Goal: Transaction & Acquisition: Book appointment/travel/reservation

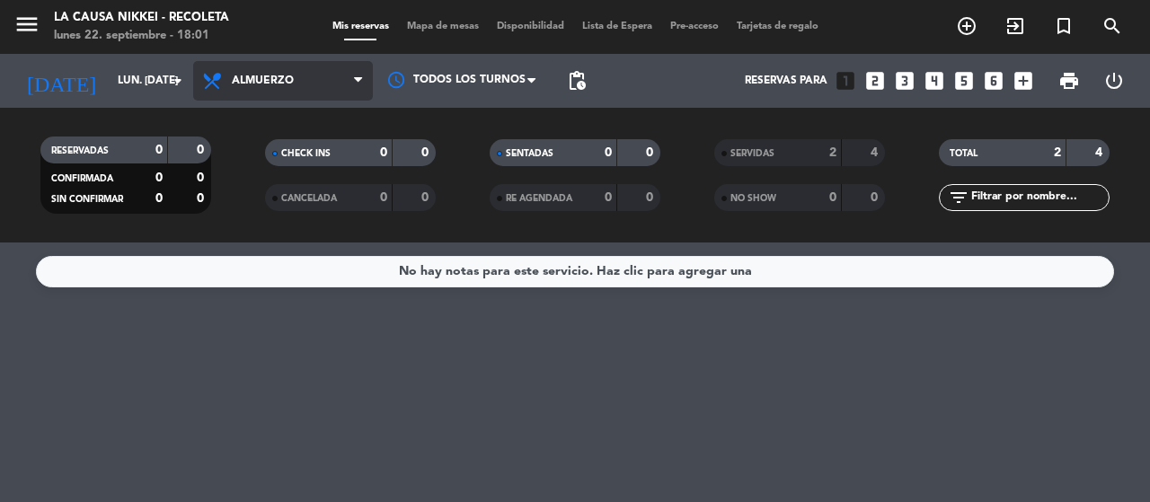
click at [242, 75] on span "Almuerzo" at bounding box center [263, 81] width 62 height 13
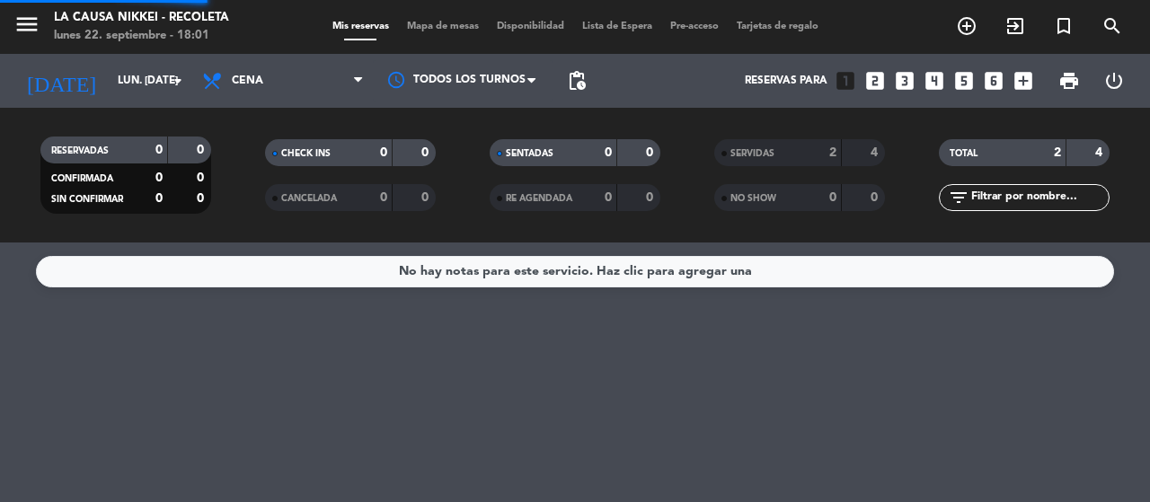
click at [261, 230] on div "menu La Causa Nikkei - Recoleta lunes 22. septiembre - 18:01 Mis reservas Mapa …" at bounding box center [575, 121] width 1150 height 243
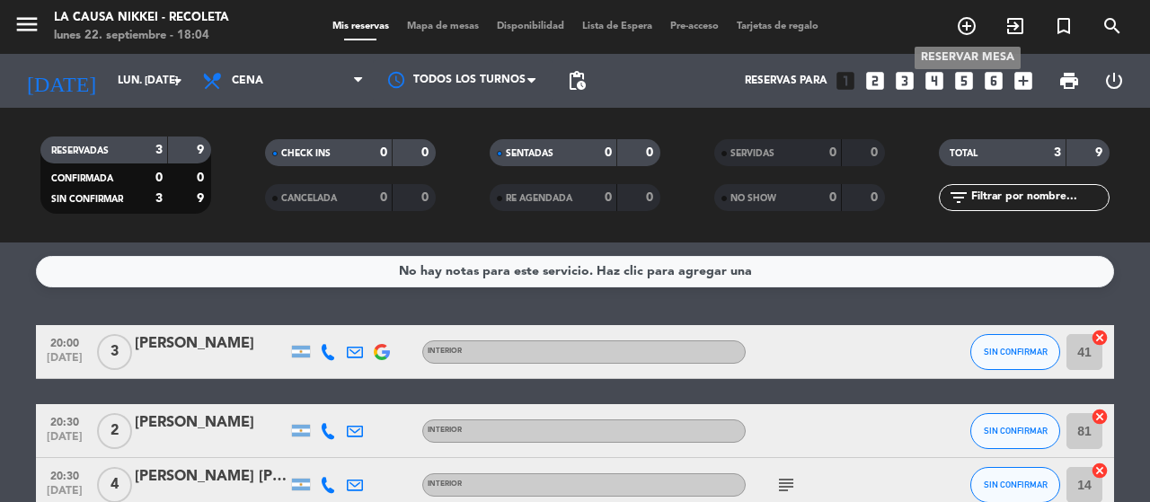
click at [976, 12] on span "add_circle_outline" at bounding box center [967, 26] width 49 height 31
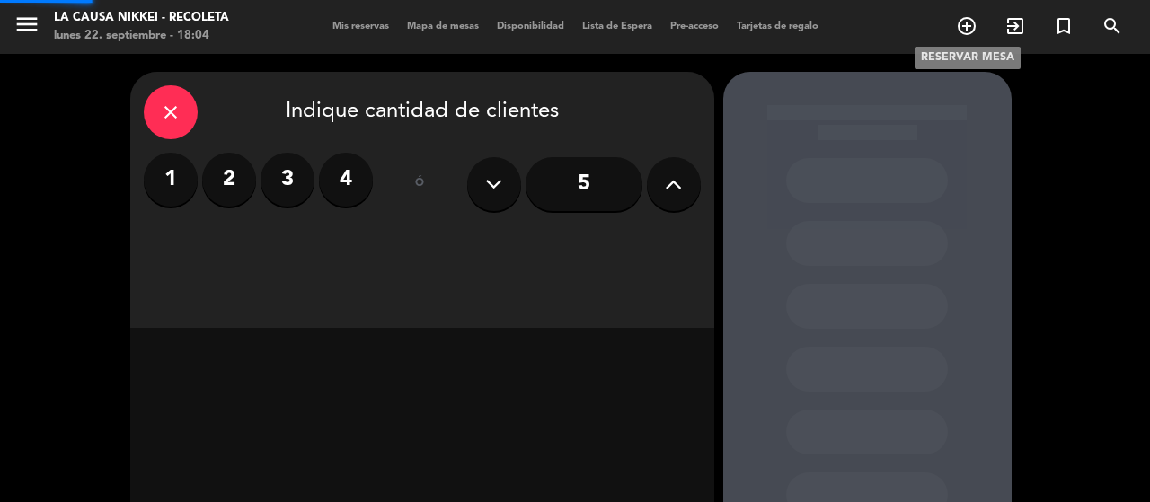
click at [975, 21] on icon "add_circle_outline" at bounding box center [967, 26] width 22 height 22
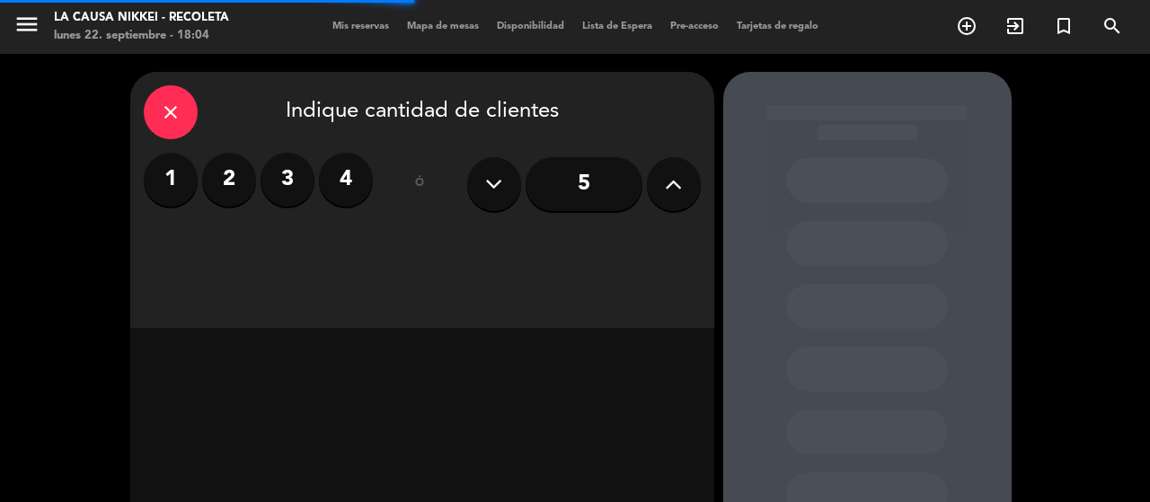
click at [344, 193] on label "4" at bounding box center [346, 180] width 54 height 54
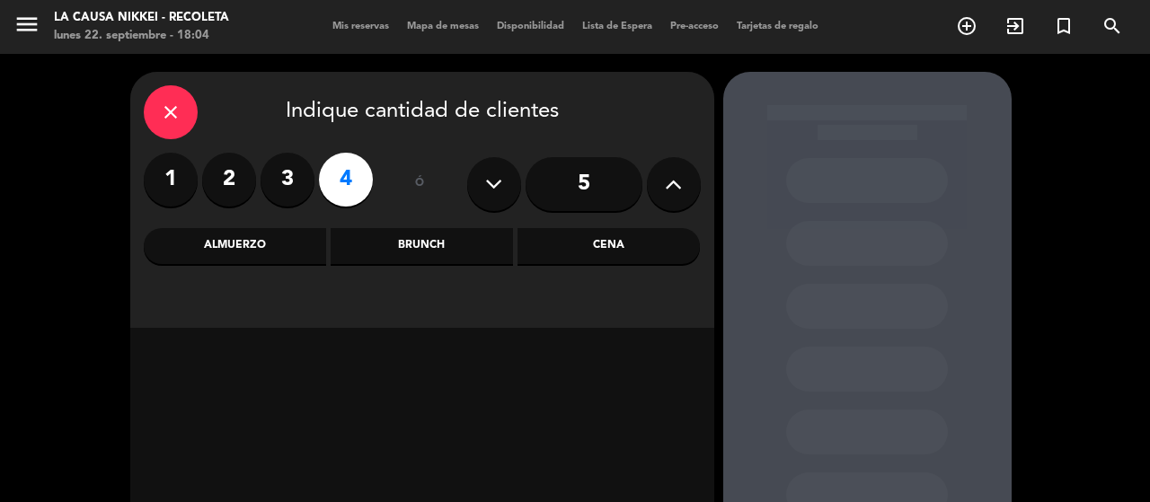
click at [586, 239] on div "Cena" at bounding box center [609, 246] width 182 height 36
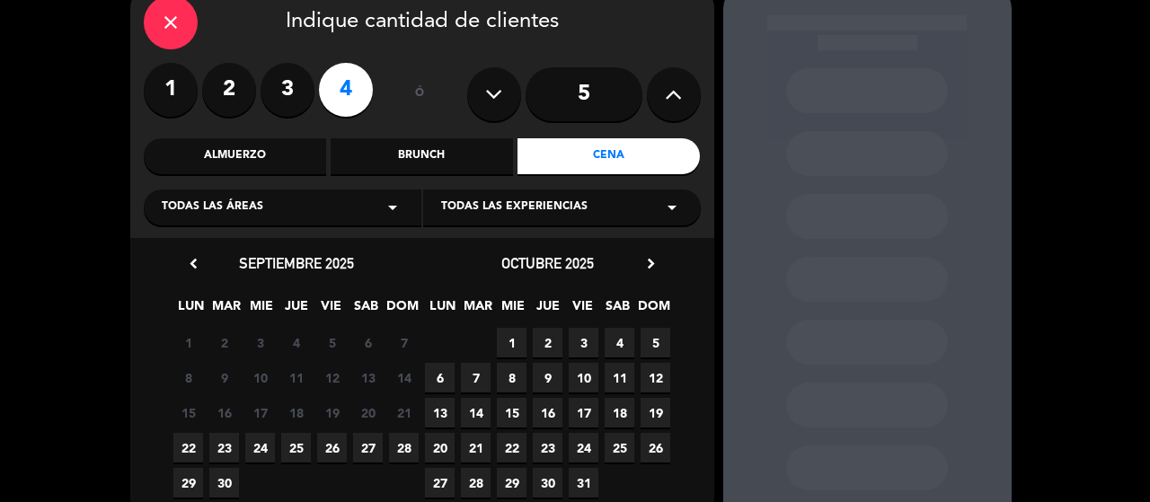
scroll to position [180, 0]
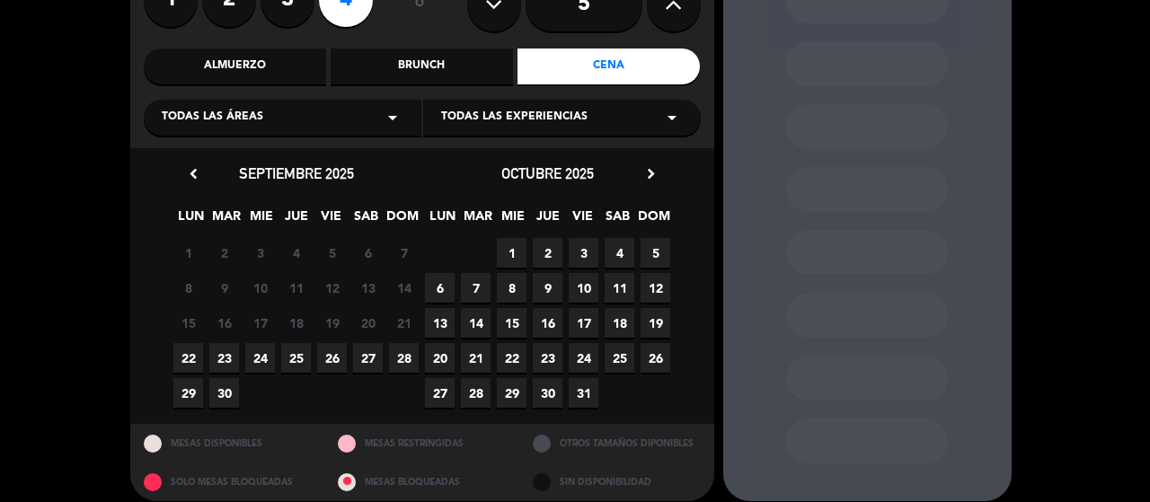
click at [184, 355] on span "22" at bounding box center [188, 358] width 30 height 30
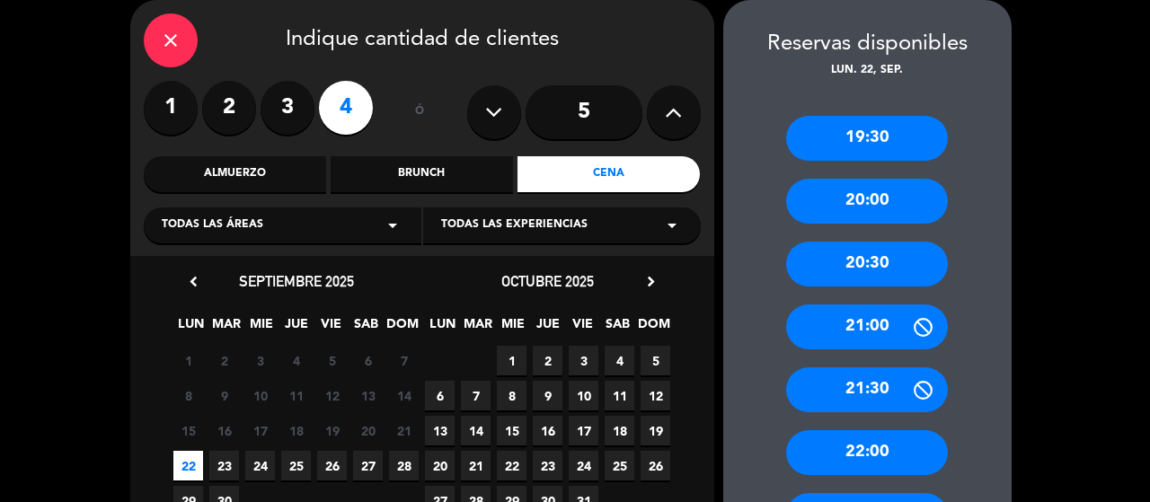
scroll to position [162, 0]
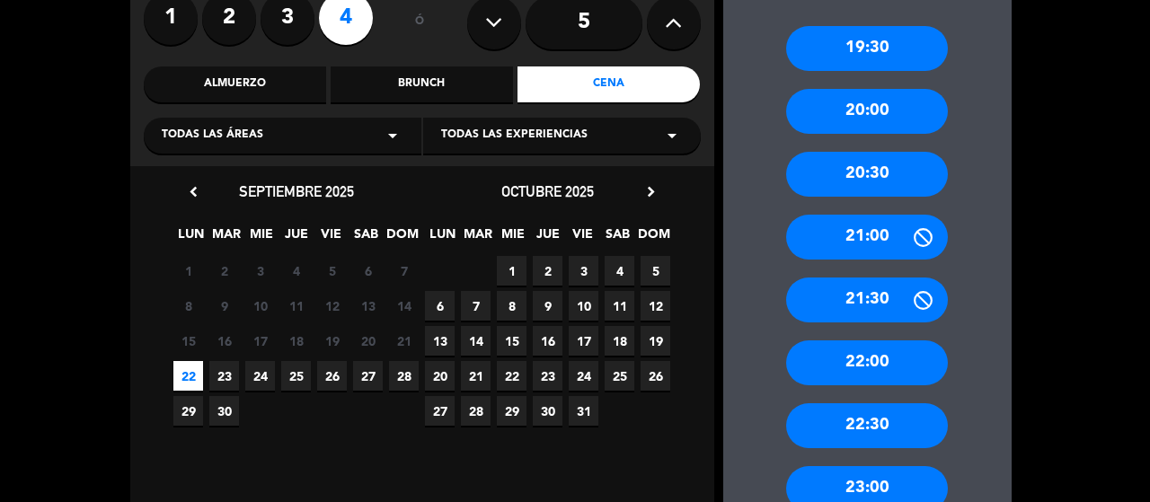
click at [865, 351] on div "22:00" at bounding box center [867, 363] width 162 height 45
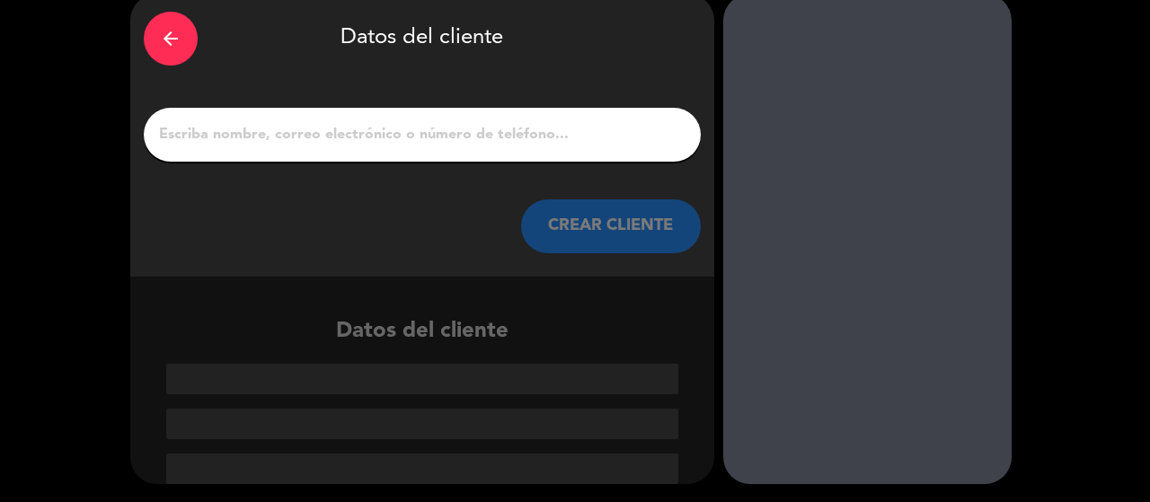
click at [383, 138] on input "1" at bounding box center [422, 134] width 530 height 25
paste input "[PERSON_NAME]"
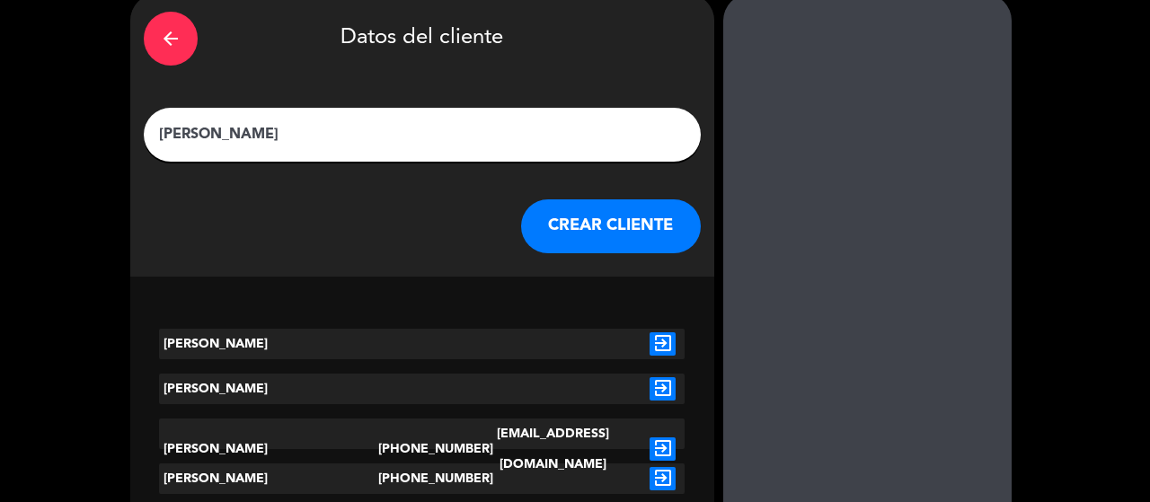
type input "[PERSON_NAME]"
click at [671, 441] on icon "exit_to_app" at bounding box center [663, 449] width 26 height 23
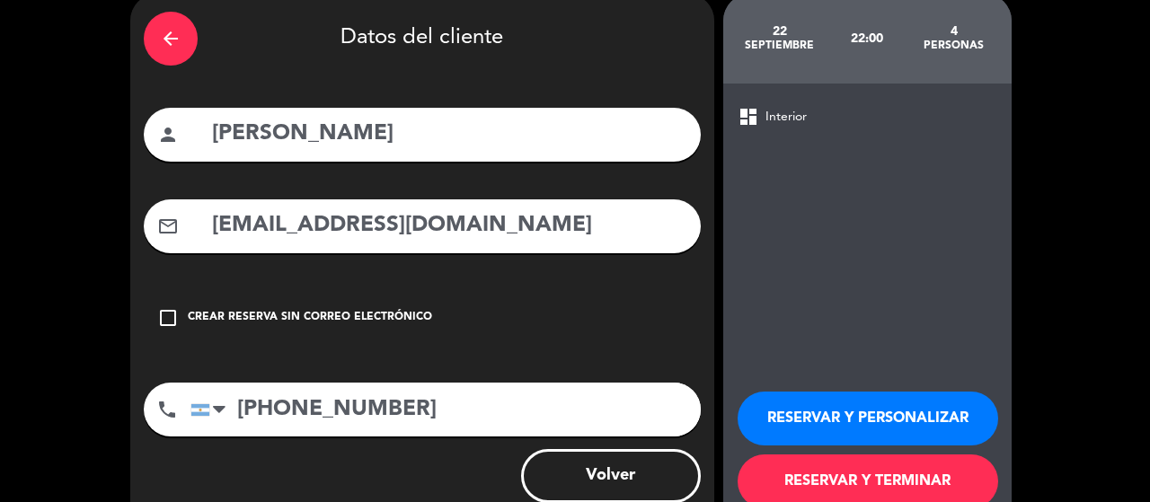
click at [821, 478] on button "RESERVAR Y TERMINAR" at bounding box center [868, 482] width 261 height 54
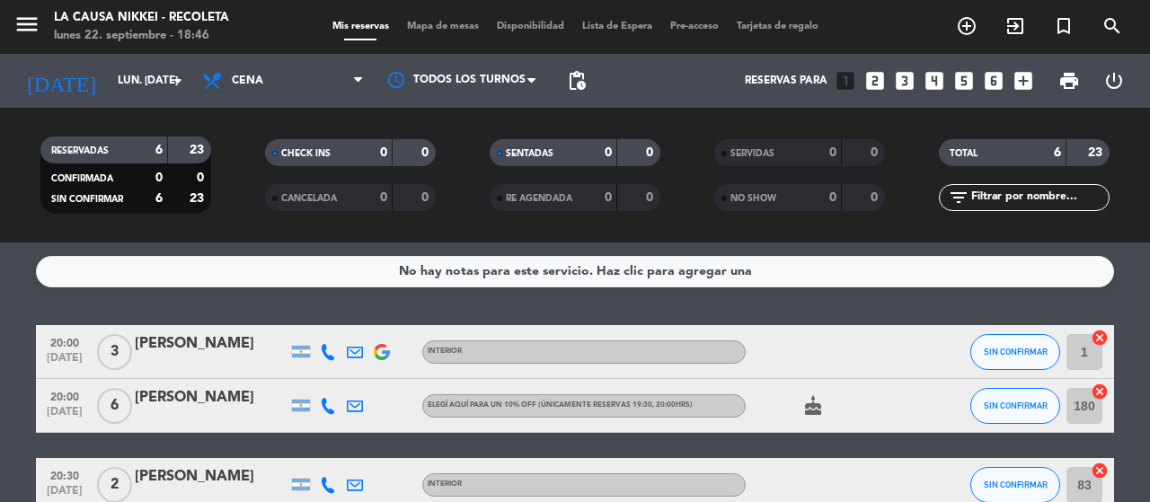
scroll to position [287, 0]
